Goal: Transaction & Acquisition: Purchase product/service

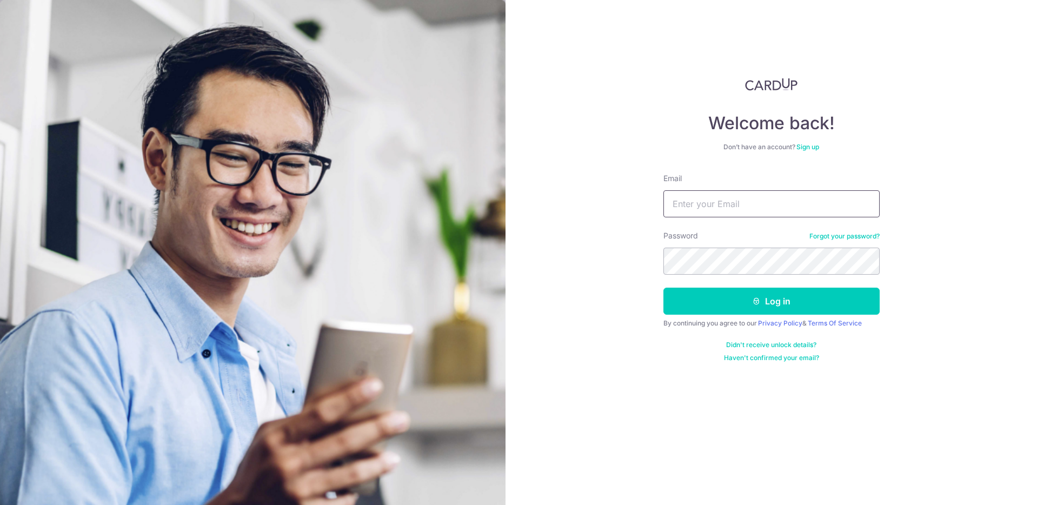
click at [748, 209] on input "Email" at bounding box center [771, 203] width 216 height 27
type input "yong_jx@hotmail.com"
click at [755, 308] on button "Log in" at bounding box center [771, 301] width 216 height 27
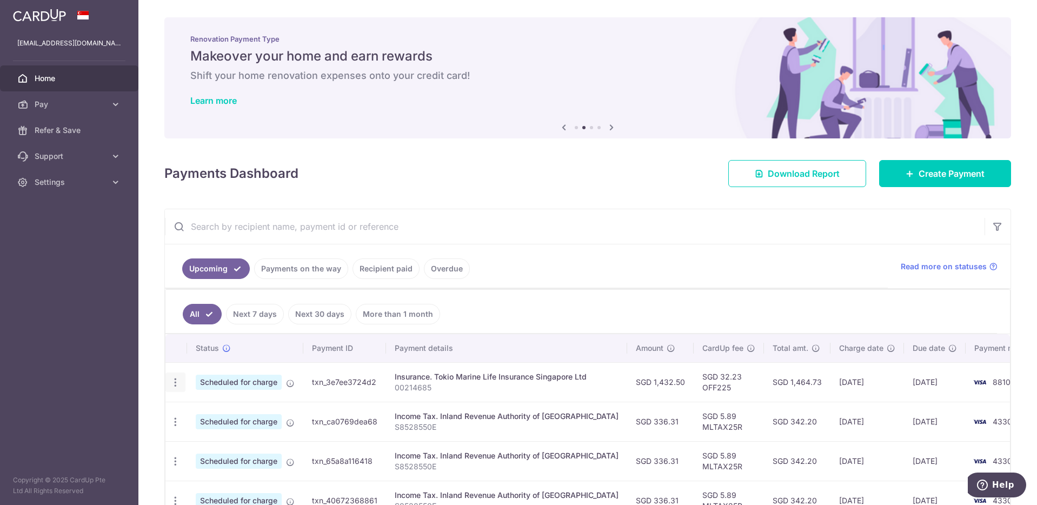
click at [179, 383] on icon "button" at bounding box center [175, 382] width 11 height 11
click at [224, 440] on span "Cancel payment" at bounding box center [233, 438] width 72 height 13
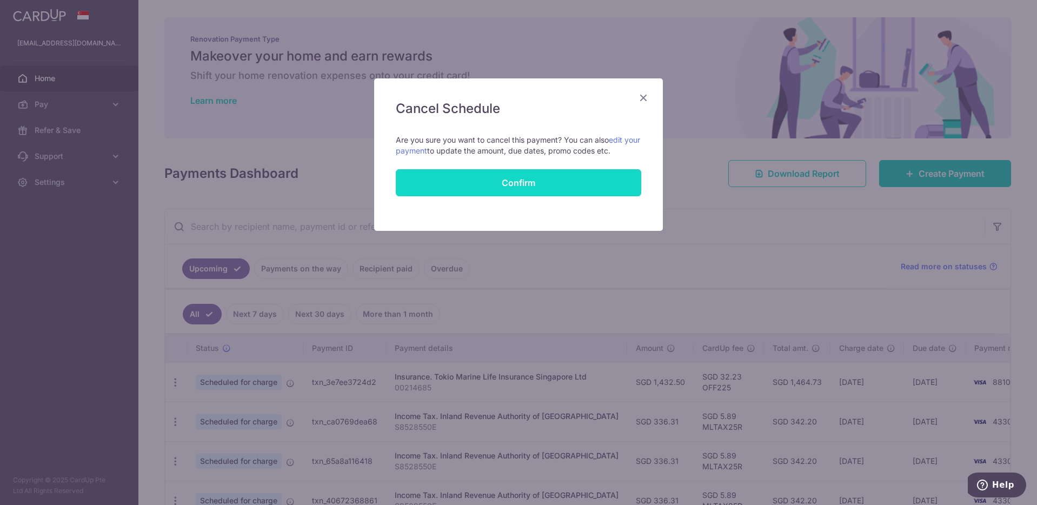
click at [542, 179] on button "Confirm" at bounding box center [518, 182] width 245 height 27
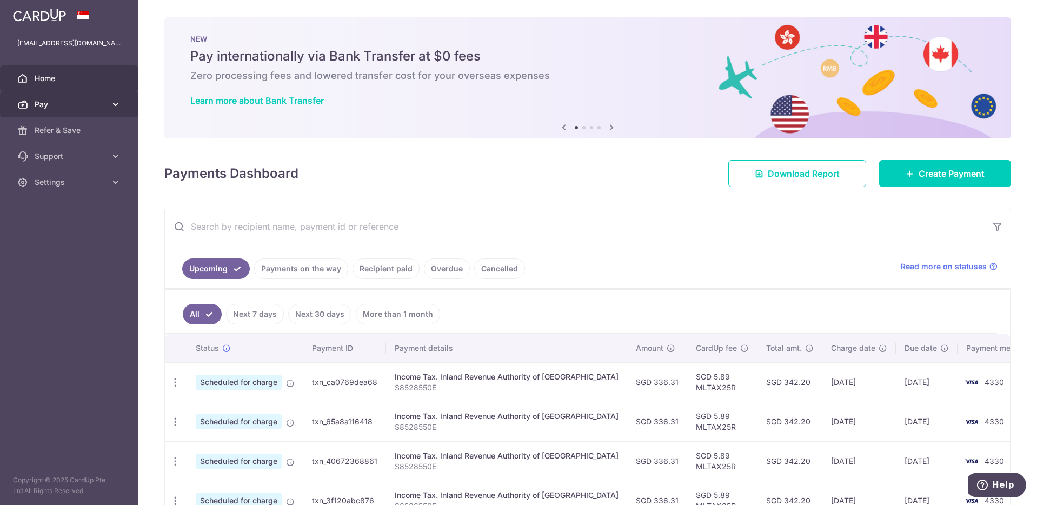
click at [77, 108] on span "Pay" at bounding box center [70, 104] width 71 height 11
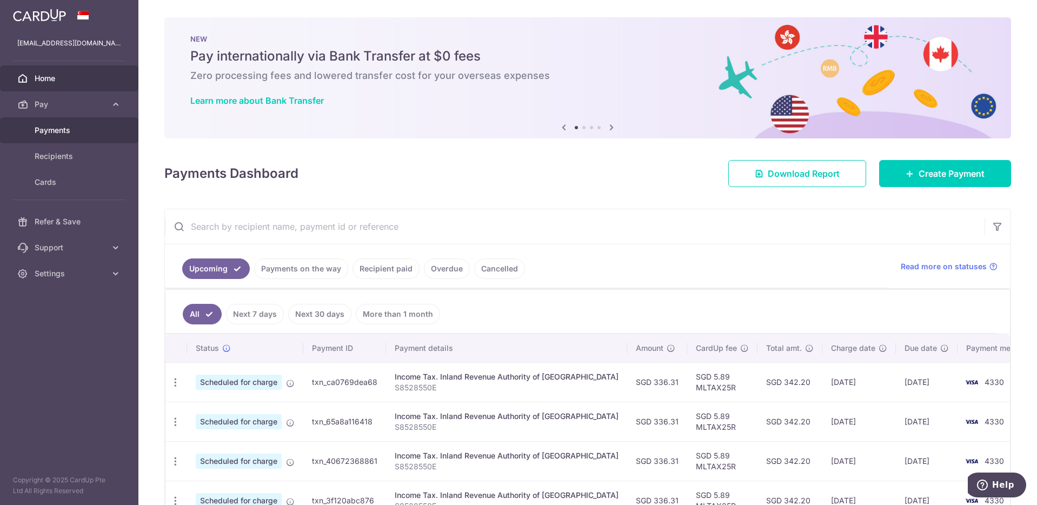
click at [61, 134] on span "Payments" at bounding box center [70, 130] width 71 height 11
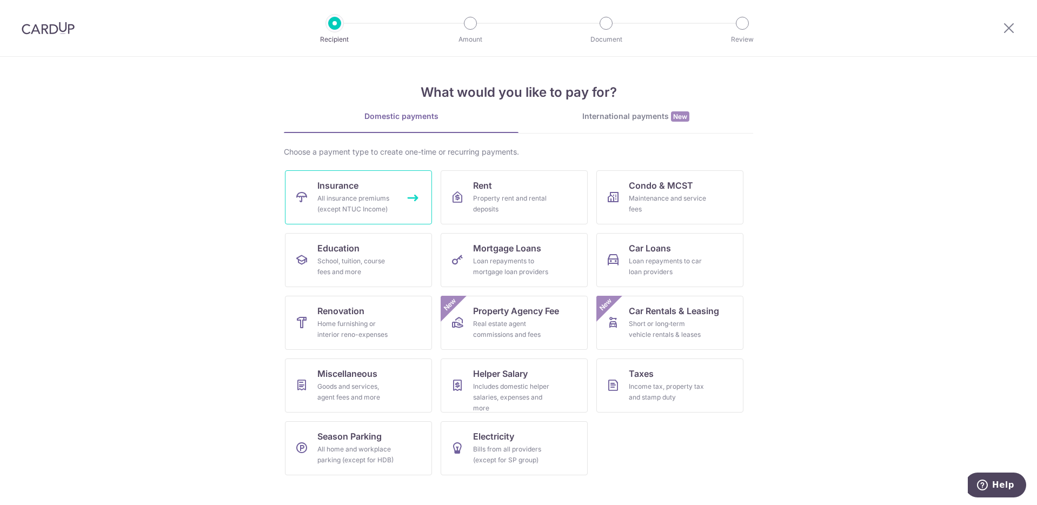
click at [341, 194] on div "All insurance premiums (except NTUC Income)" at bounding box center [356, 204] width 78 height 22
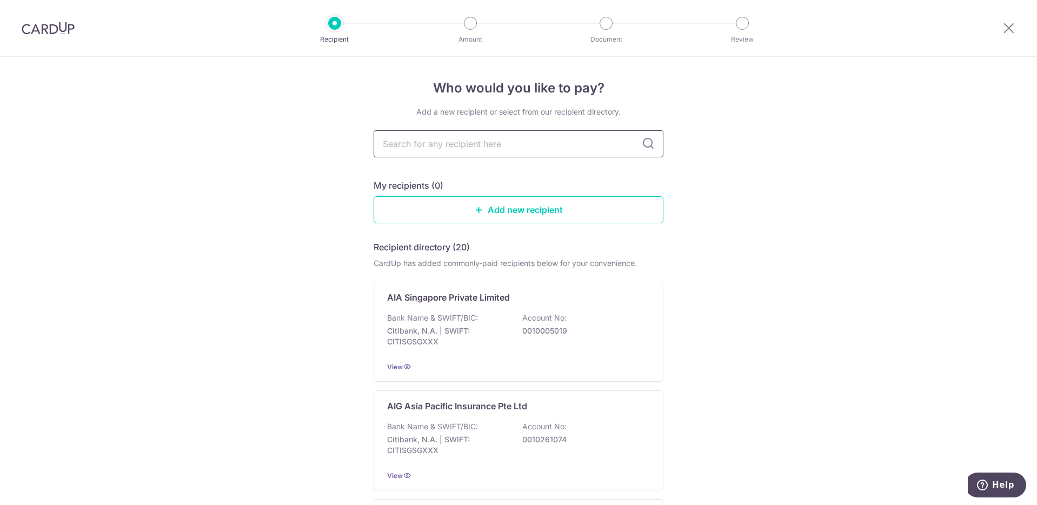
click at [427, 145] on input "text" at bounding box center [519, 143] width 290 height 27
click at [410, 148] on input "text" at bounding box center [519, 143] width 290 height 27
click at [415, 143] on input "text" at bounding box center [519, 143] width 290 height 27
type input "tokio"
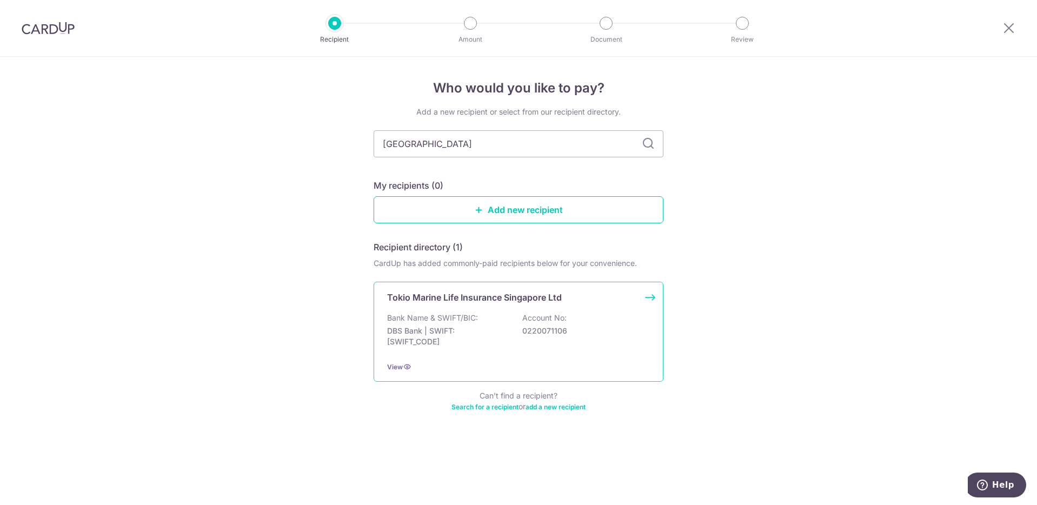
click at [506, 336] on p "DBS Bank | SWIFT: DBSSSGSGXXX" at bounding box center [447, 336] width 121 height 22
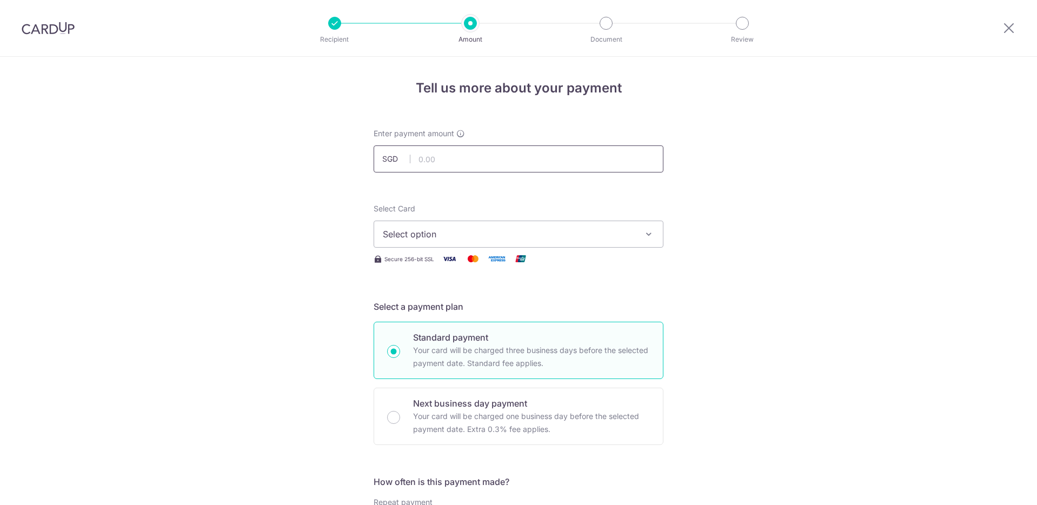
click at [534, 158] on input "text" at bounding box center [519, 158] width 290 height 27
type input "0214685"
drag, startPoint x: 487, startPoint y: 152, endPoint x: 334, endPoint y: 157, distance: 153.0
type input "1,432.50"
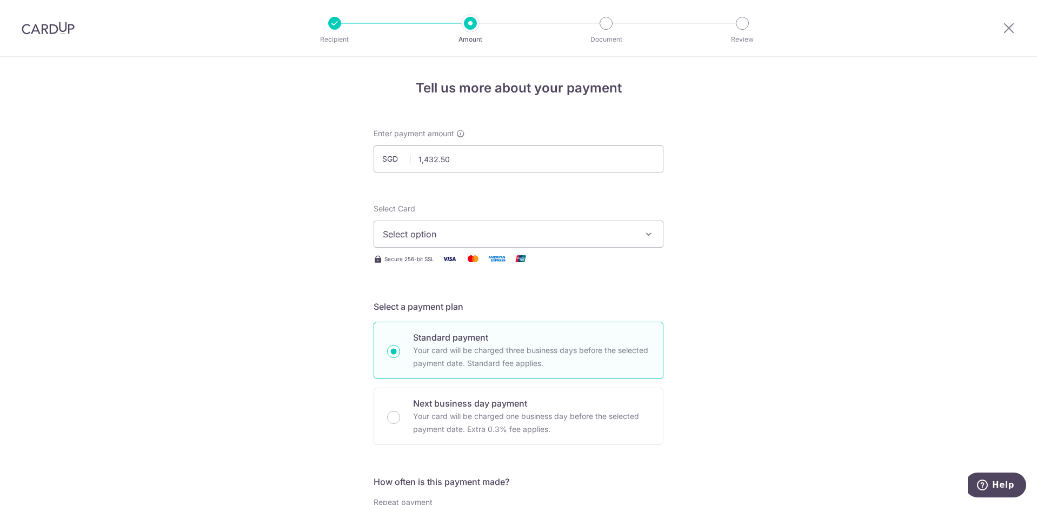
drag, startPoint x: 910, startPoint y: 251, endPoint x: 903, endPoint y: 252, distance: 6.6
click at [486, 222] on button "Select option" at bounding box center [519, 234] width 290 height 27
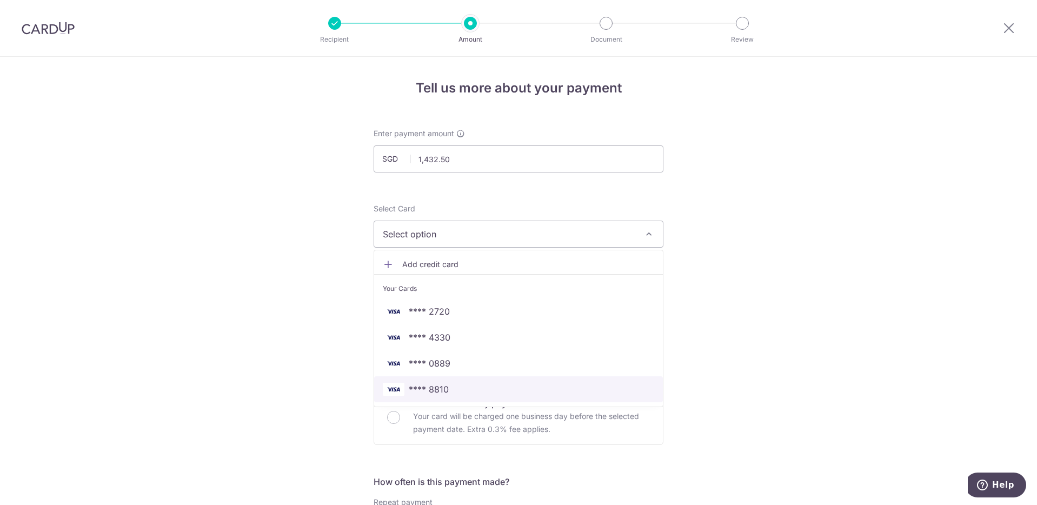
click at [473, 387] on span "**** 8810" at bounding box center [518, 389] width 271 height 13
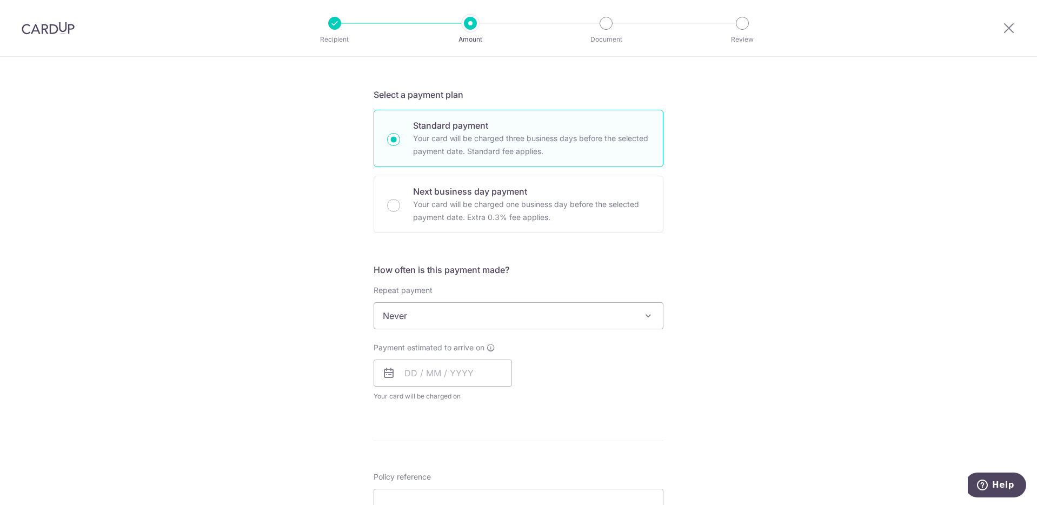
scroll to position [270, 0]
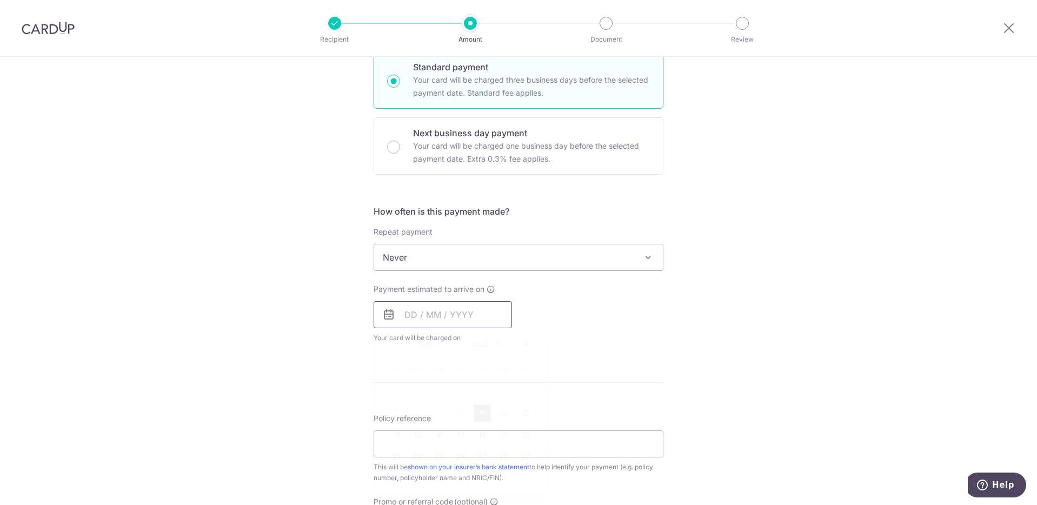
click at [443, 308] on input "text" at bounding box center [443, 314] width 138 height 27
click at [443, 344] on select "Sep Oct Nov Dec" at bounding box center [435, 343] width 29 height 9
click at [504, 391] on link "3" at bounding box center [503, 391] width 17 height 17
type input "[DATE]"
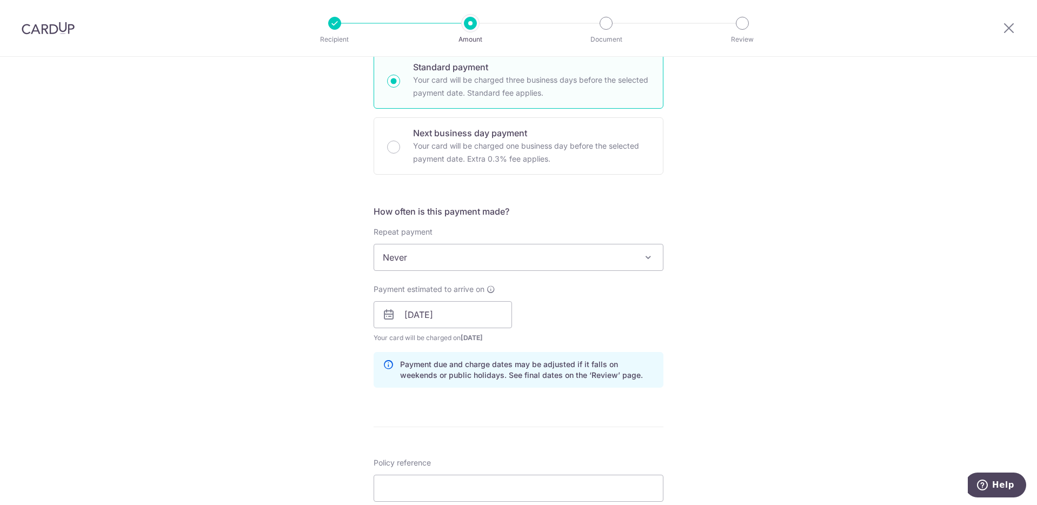
click at [823, 343] on div "Tell us more about your payment Enter payment amount SGD 1,432.50 1432.50 Selec…" at bounding box center [518, 297] width 1037 height 1022
click at [483, 309] on input "[DATE]" at bounding box center [443, 314] width 138 height 27
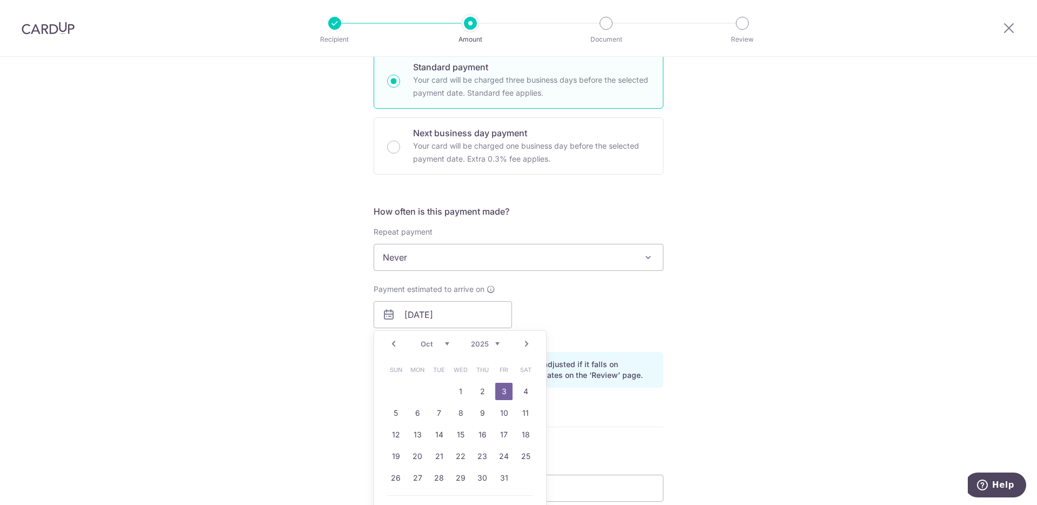
click at [443, 345] on select "Sep Oct Nov Dec" at bounding box center [435, 343] width 29 height 9
click at [446, 345] on select "Sep Oct Nov Dec" at bounding box center [435, 343] width 29 height 9
click at [503, 391] on link "3" at bounding box center [503, 391] width 17 height 17
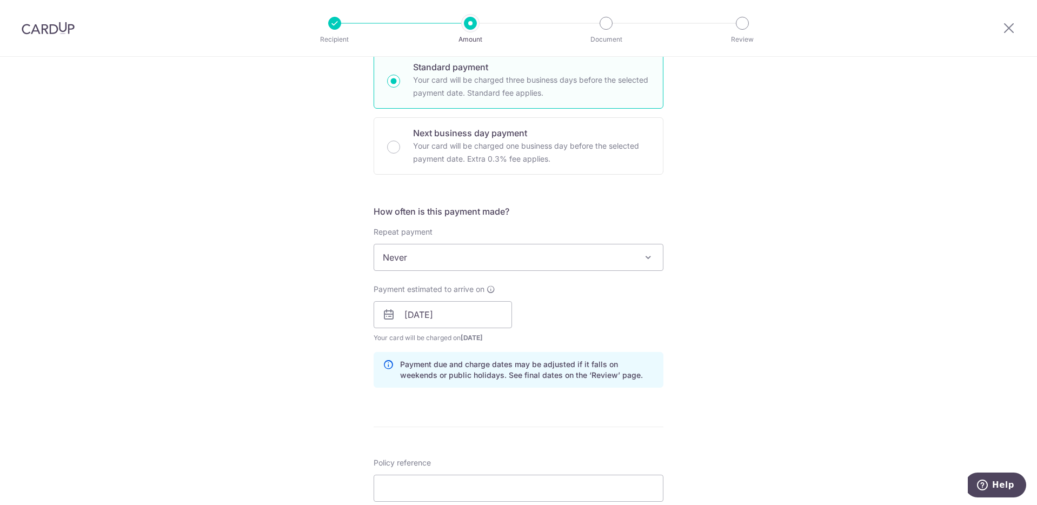
click at [788, 338] on div "Tell us more about your payment Enter payment amount SGD 1,432.50 1432.50 Selec…" at bounding box center [518, 297] width 1037 height 1022
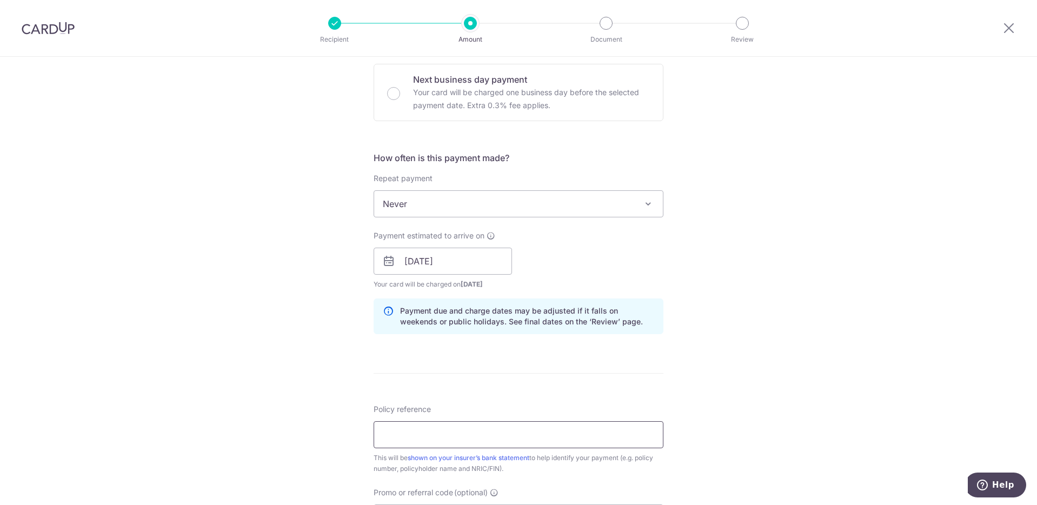
scroll to position [324, 0]
click at [466, 428] on input "Policy reference" at bounding box center [519, 434] width 290 height 27
paste input "00214685"
type input "00214685"
click at [821, 347] on div "Tell us more about your payment Enter payment amount SGD 1,432.50 1432.50 Selec…" at bounding box center [518, 243] width 1037 height 1022
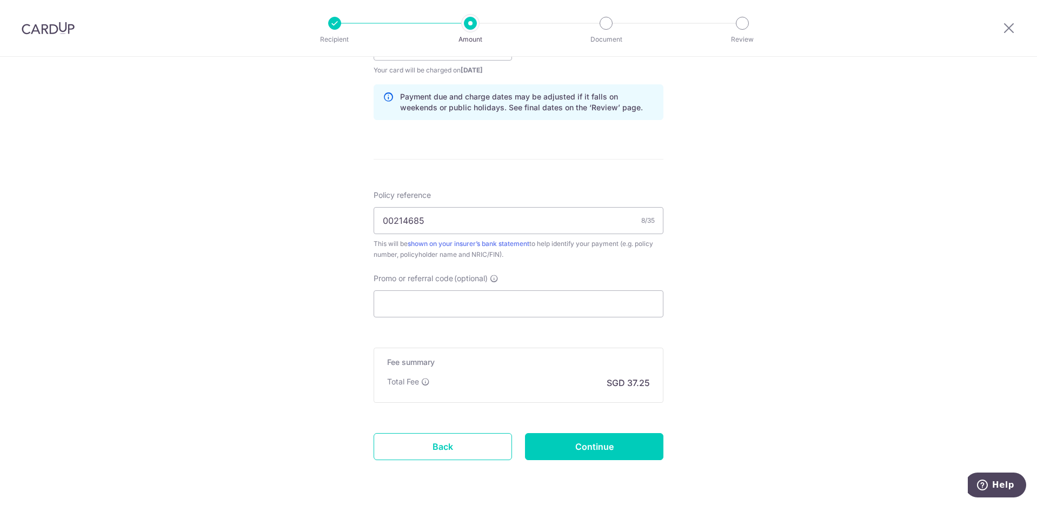
scroll to position [541, 0]
click at [537, 302] on input "Promo or referral code (optional)" at bounding box center [519, 301] width 290 height 27
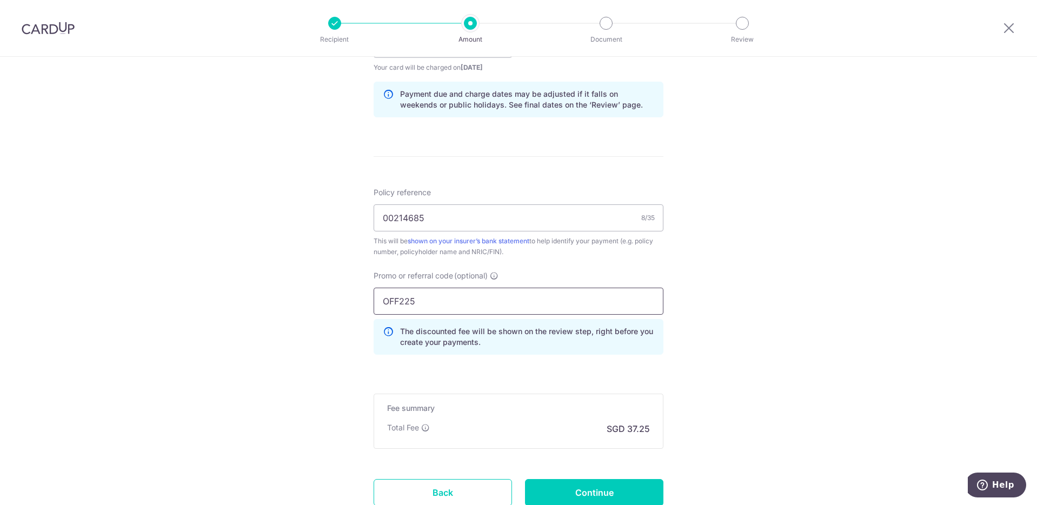
type input "OFF225"
click button "Add Card" at bounding box center [0, 0] width 0 height 0
click at [752, 260] on div "Tell us more about your payment Enter payment amount SGD 1,432.50 1432.50 Selec…" at bounding box center [518, 51] width 1037 height 1071
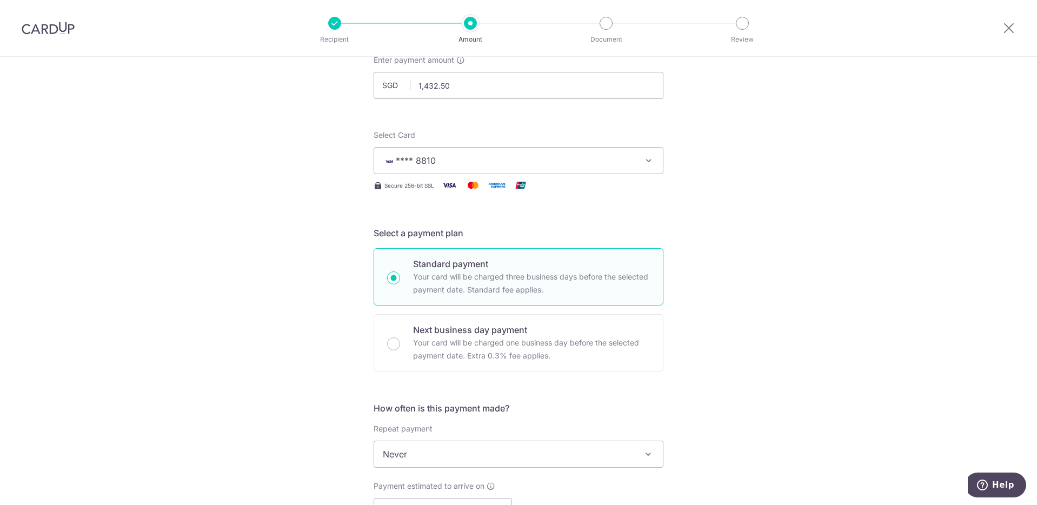
scroll to position [0, 0]
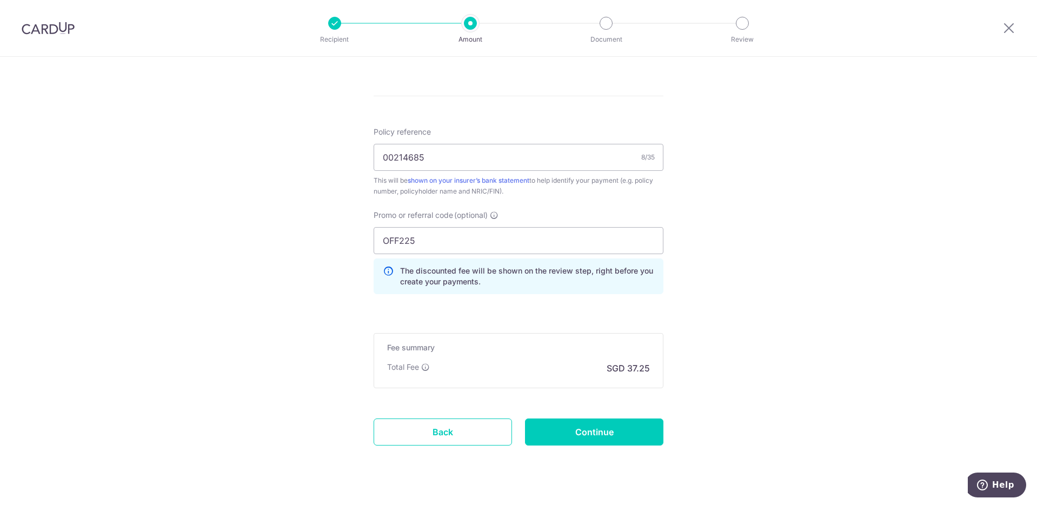
scroll to position [623, 0]
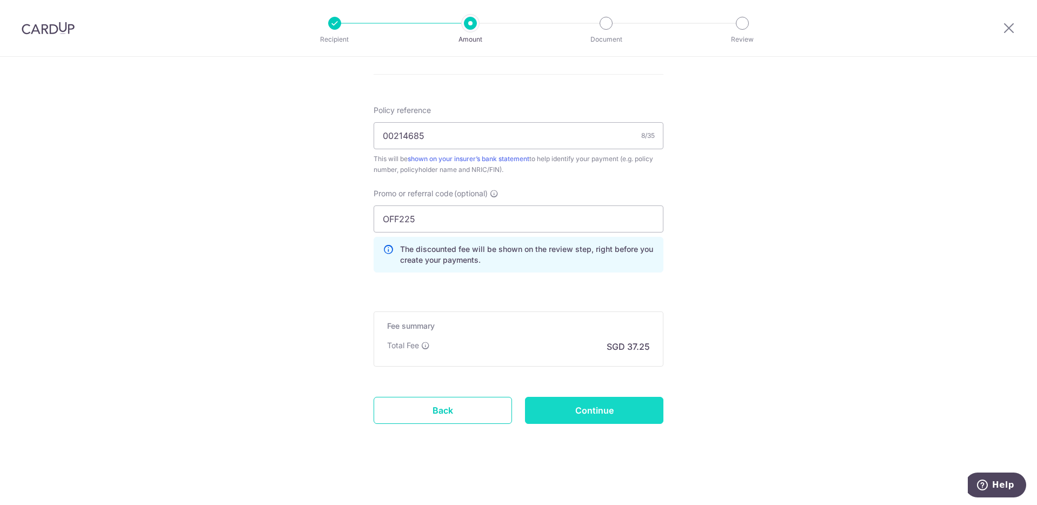
click at [636, 408] on input "Continue" at bounding box center [594, 410] width 138 height 27
type input "Create Schedule"
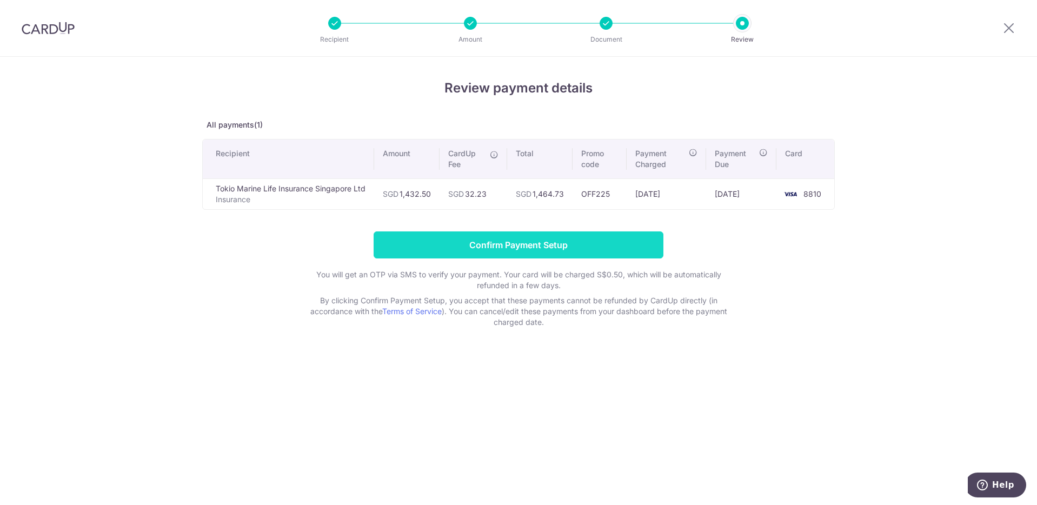
click at [543, 240] on input "Confirm Payment Setup" at bounding box center [519, 244] width 290 height 27
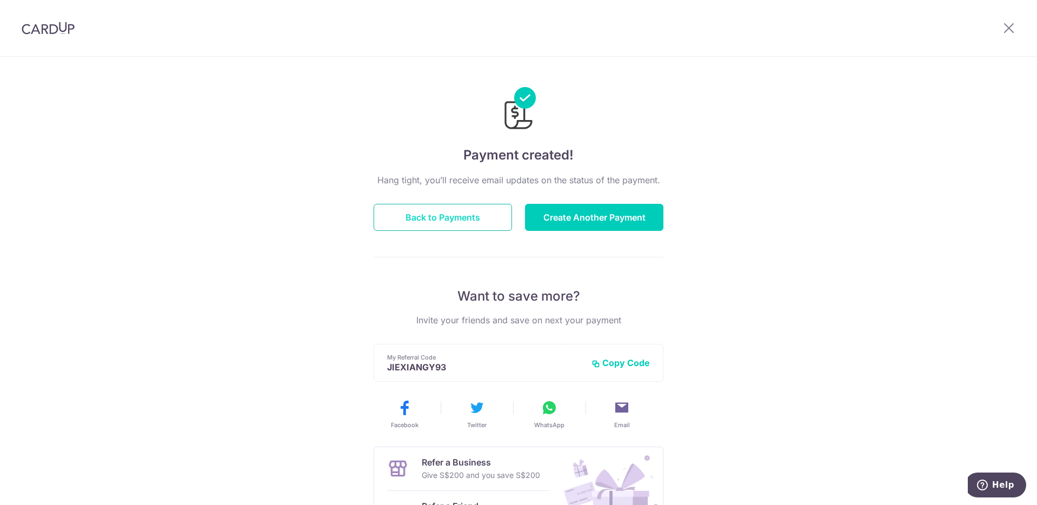
click at [463, 225] on button "Back to Payments" at bounding box center [443, 217] width 138 height 27
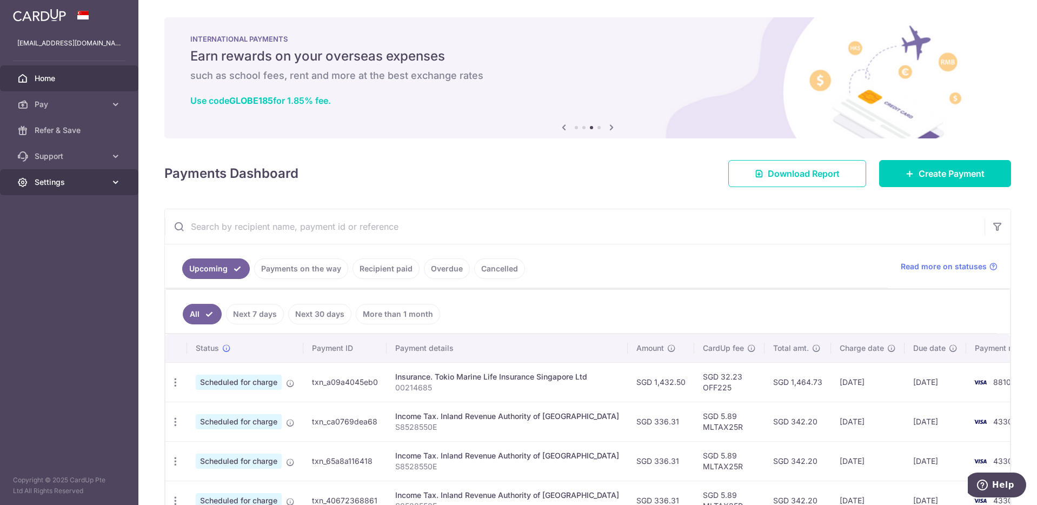
click at [93, 183] on span "Settings" at bounding box center [70, 182] width 71 height 11
click at [55, 240] on link "Logout" at bounding box center [69, 234] width 138 height 26
